Goal: Use online tool/utility

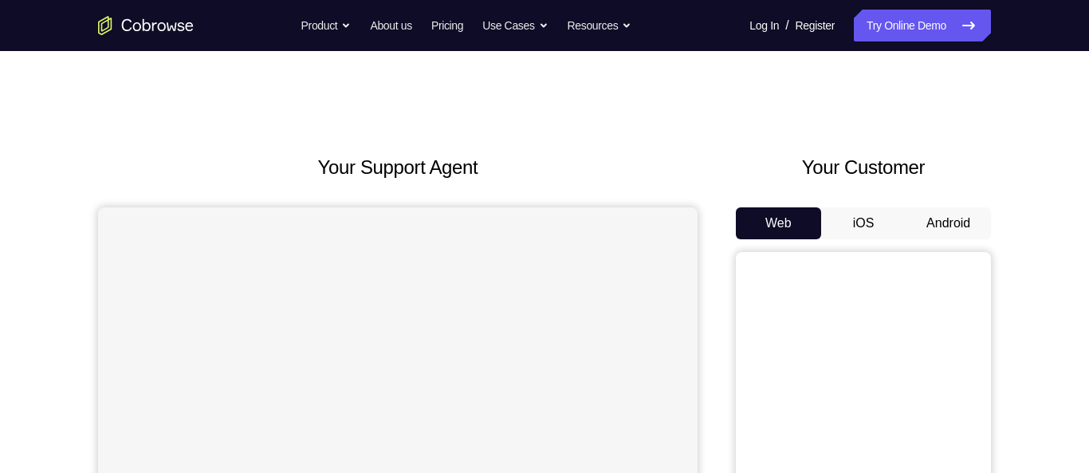
click at [958, 226] on button "Android" at bounding box center [948, 223] width 85 height 32
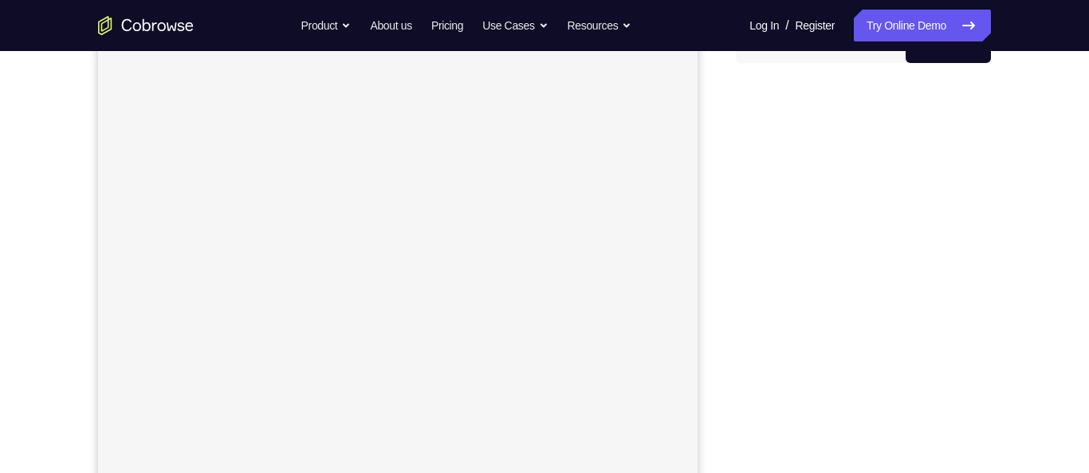
scroll to position [174, 0]
